Goal: Task Accomplishment & Management: Use online tool/utility

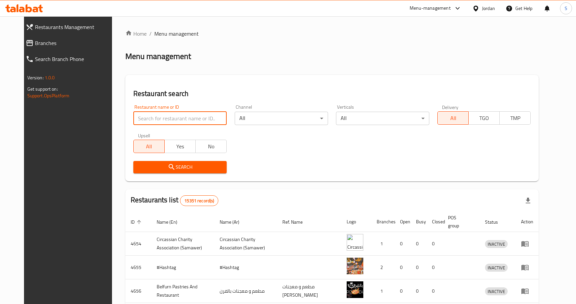
click at [171, 118] on input "search" at bounding box center [179, 118] width 93 height 13
click at [35, 40] on span "Branches" at bounding box center [75, 43] width 80 height 8
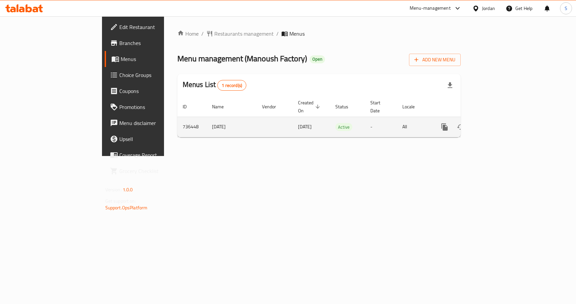
click at [177, 117] on td "736448" at bounding box center [191, 127] width 29 height 20
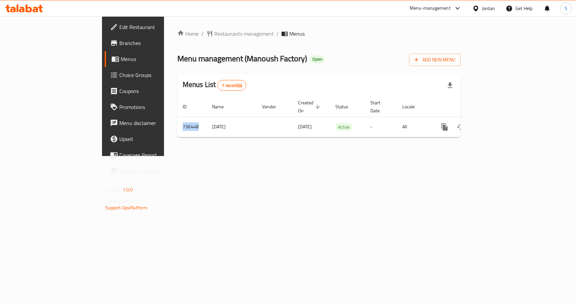
copy td "736448"
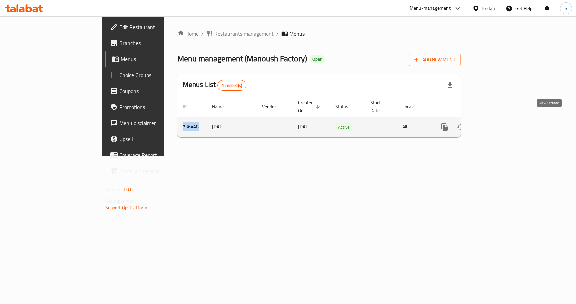
click at [497, 123] on icon "enhanced table" at bounding box center [493, 127] width 8 height 8
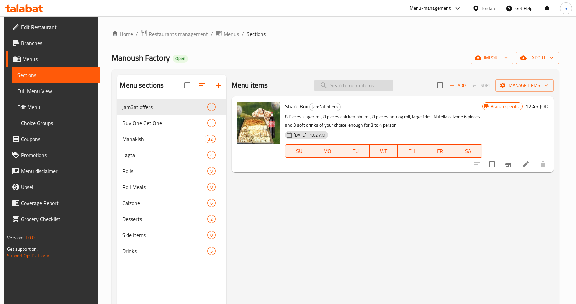
click at [352, 80] on input "search" at bounding box center [353, 86] width 79 height 12
paste input "Fries Roll"
type input "Fries Roll"
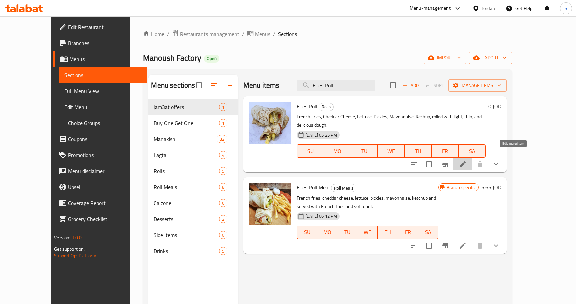
click at [467, 160] on icon at bounding box center [463, 164] width 8 height 8
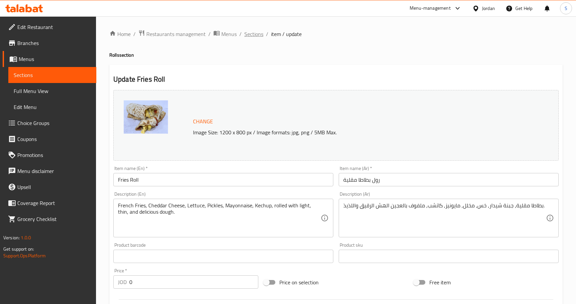
click at [261, 34] on span "Sections" at bounding box center [253, 34] width 19 height 8
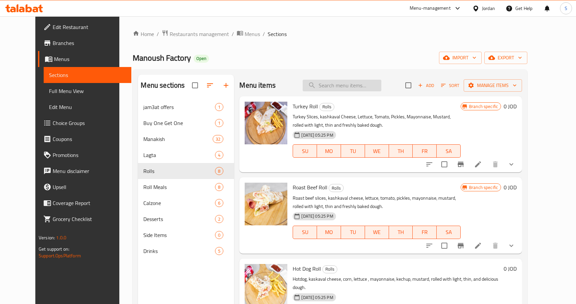
click at [347, 84] on input "search" at bounding box center [342, 86] width 79 height 12
paste input "Hot Dog Roll"
type input "Hot Dog Roll"
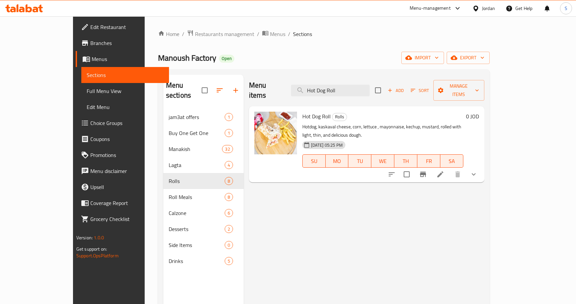
click at [444, 170] on icon at bounding box center [440, 174] width 8 height 8
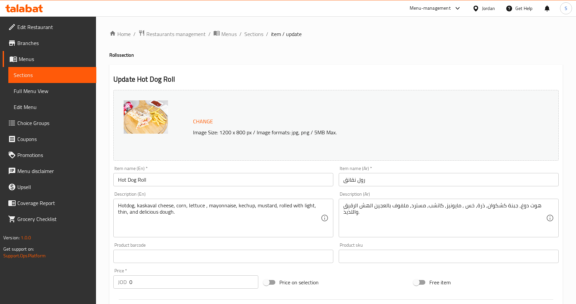
click at [485, 5] on div "Jordan" at bounding box center [488, 8] width 13 height 7
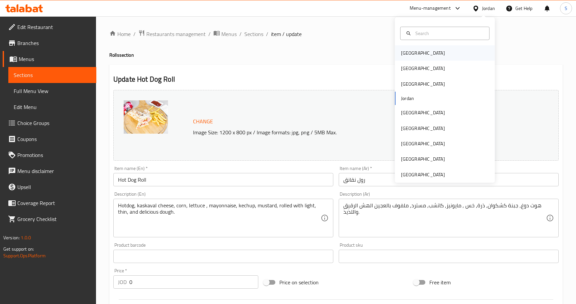
click at [416, 56] on div "Bahrain" at bounding box center [423, 52] width 44 height 7
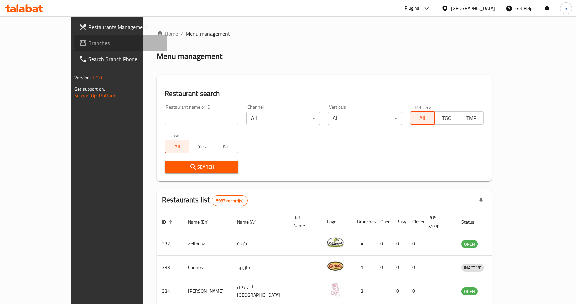
click at [88, 43] on span "Branches" at bounding box center [125, 43] width 74 height 8
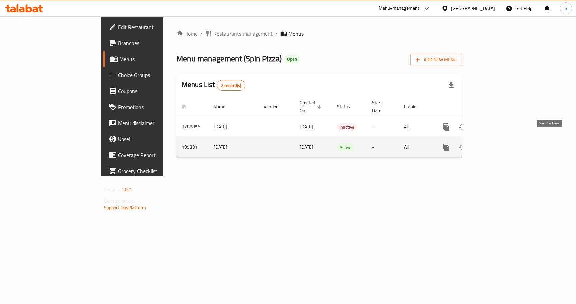
click at [498, 143] on icon "enhanced table" at bounding box center [494, 147] width 8 height 8
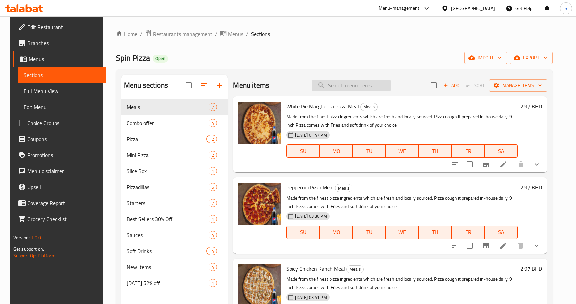
click at [346, 86] on input "search" at bounding box center [351, 86] width 79 height 12
paste input "Mini Pizza"
type input "Mini Pizza"
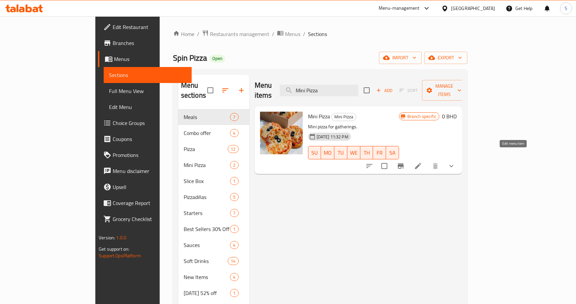
click at [422, 162] on icon at bounding box center [418, 166] width 8 height 8
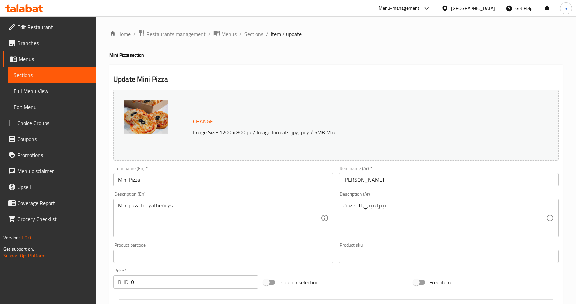
click at [40, 10] on icon at bounding box center [40, 9] width 5 height 8
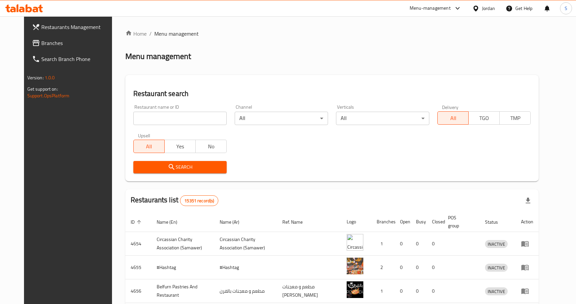
click at [165, 119] on input "search" at bounding box center [179, 118] width 93 height 13
paste input "630023"
type input "630023"
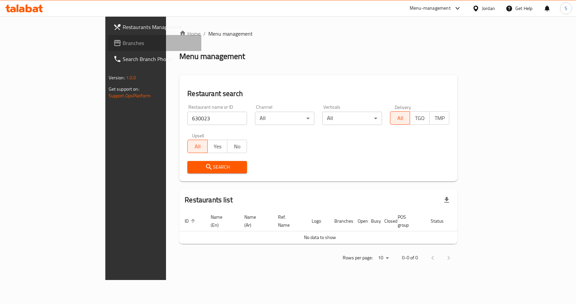
click at [123, 46] on span "Branches" at bounding box center [160, 43] width 74 height 8
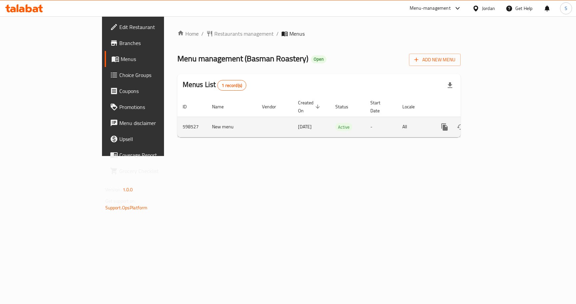
click at [497, 123] on icon "enhanced table" at bounding box center [493, 127] width 8 height 8
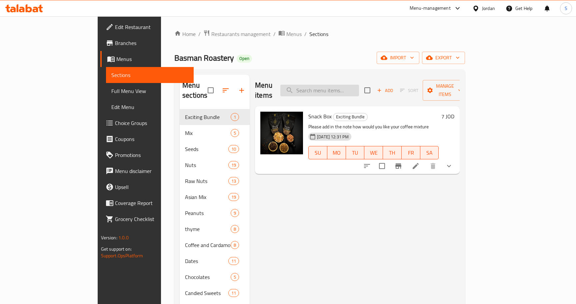
click at [355, 85] on input "search" at bounding box center [319, 91] width 79 height 12
paste input "Cinnamon"
type input "Cinnamon"
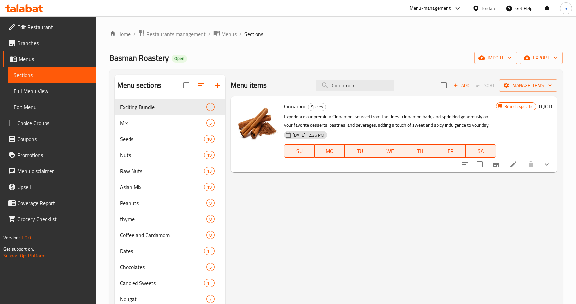
click at [513, 163] on icon at bounding box center [513, 164] width 8 height 8
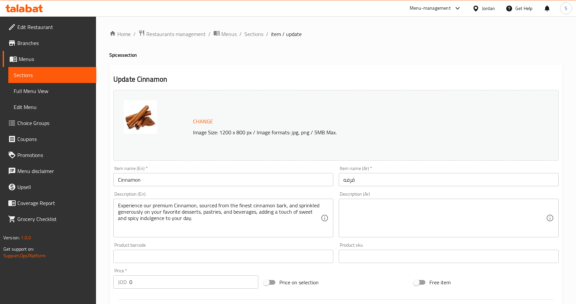
click at [25, 7] on icon at bounding box center [24, 8] width 38 height 8
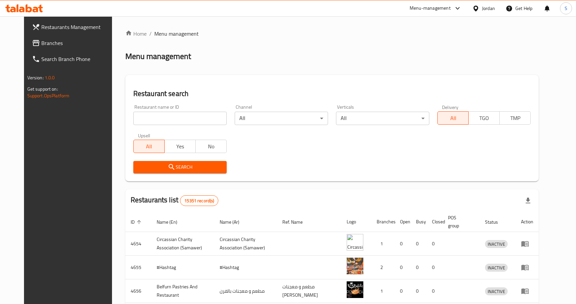
click at [482, 8] on div "Jordan" at bounding box center [488, 8] width 13 height 7
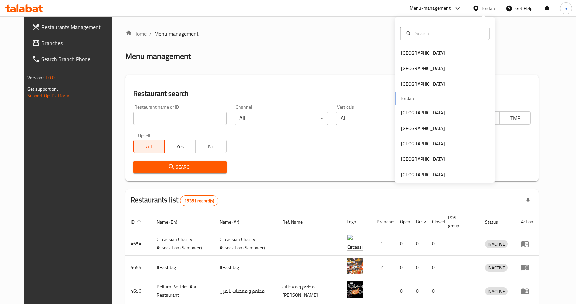
click at [437, 179] on div "[GEOGRAPHIC_DATA] [GEOGRAPHIC_DATA] [GEOGRAPHIC_DATA] [GEOGRAPHIC_DATA] [GEOGRA…" at bounding box center [445, 99] width 100 height 165
click at [428, 175] on div "[GEOGRAPHIC_DATA]" at bounding box center [423, 174] width 44 height 7
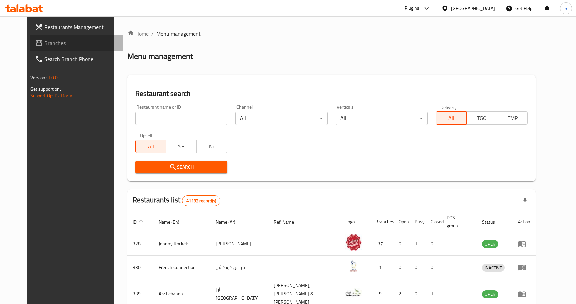
click at [44, 45] on span "Branches" at bounding box center [81, 43] width 74 height 8
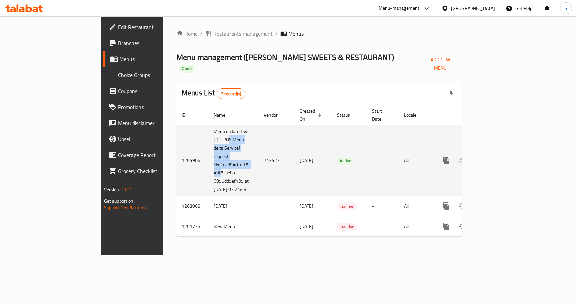
drag, startPoint x: 161, startPoint y: 125, endPoint x: 164, endPoint y: 154, distance: 29.5
click at [208, 154] on td "Menu updated by [DH-POS Menu delta Service] request Id:e1dad940-dff5-49f5-be8a-…" at bounding box center [233, 160] width 50 height 71
drag, startPoint x: 152, startPoint y: 173, endPoint x: 171, endPoint y: 172, distance: 18.4
click at [208, 173] on td "Menu updated by [DH-POS Menu delta Service] request Id:e1dad940-dff5-49f5-be8a-…" at bounding box center [233, 160] width 50 height 71
click at [497, 158] on icon "enhanced table" at bounding box center [494, 161] width 6 height 6
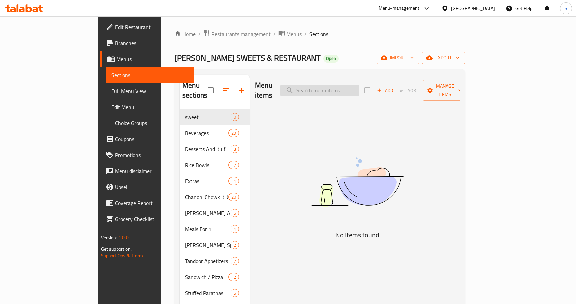
click at [354, 85] on input "search" at bounding box center [319, 91] width 79 height 12
paste input "Cheese Sandwich"
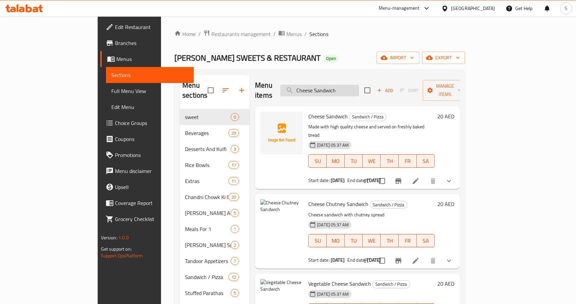
type input "Cheese Sandwich"
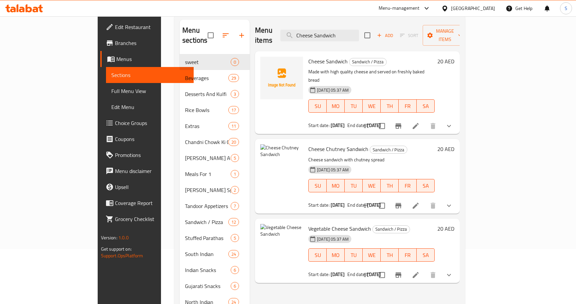
scroll to position [6, 0]
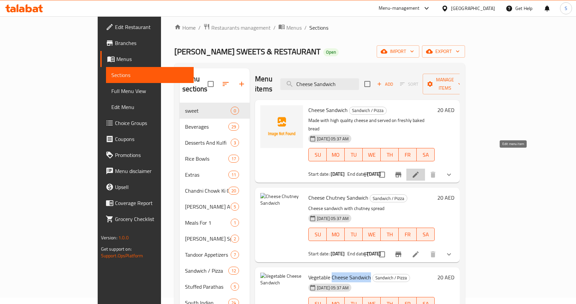
click at [420, 171] on icon at bounding box center [416, 175] width 8 height 8
